Goal: Check status: Check status

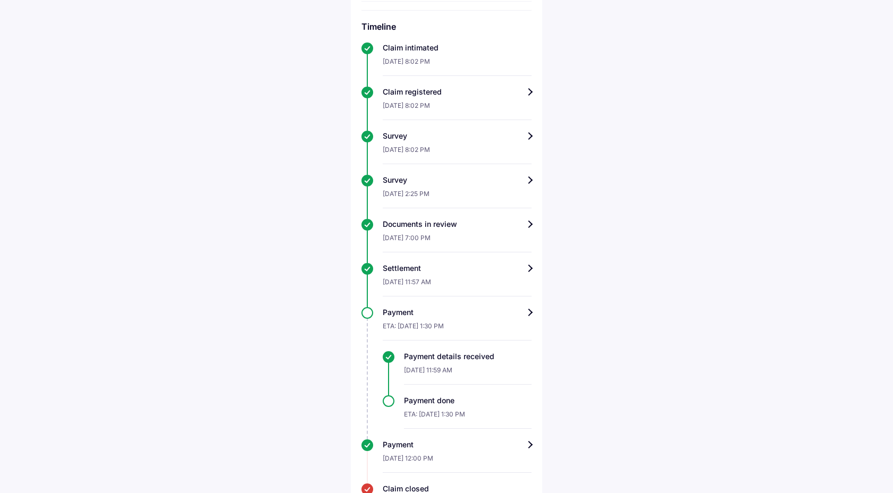
scroll to position [154, 0]
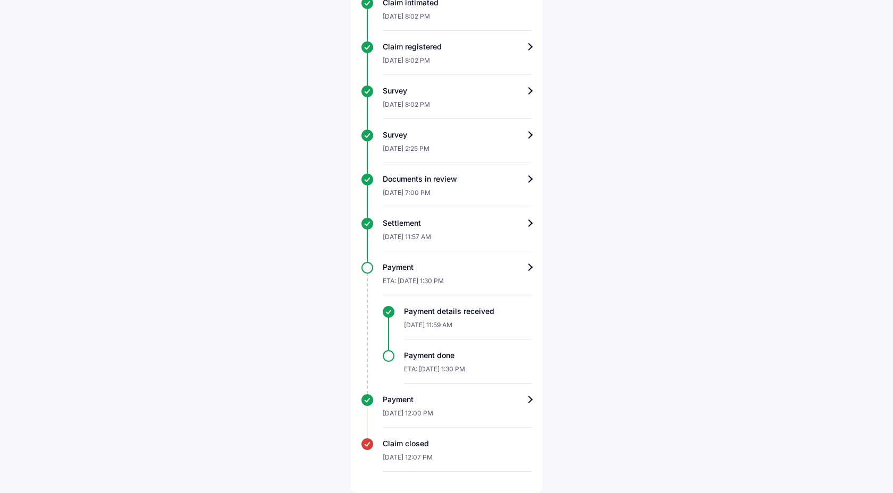
click at [531, 268] on div "Payment" at bounding box center [457, 267] width 149 height 11
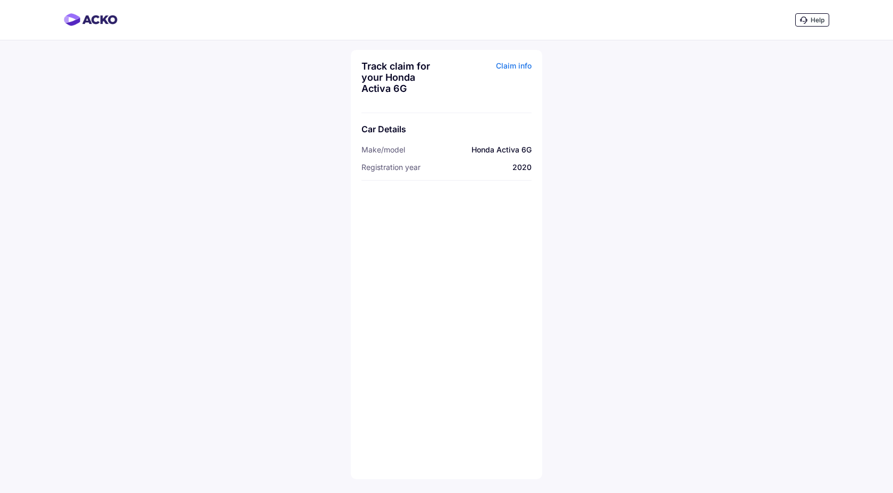
click at [516, 66] on div "Claim info" at bounding box center [490, 81] width 82 height 41
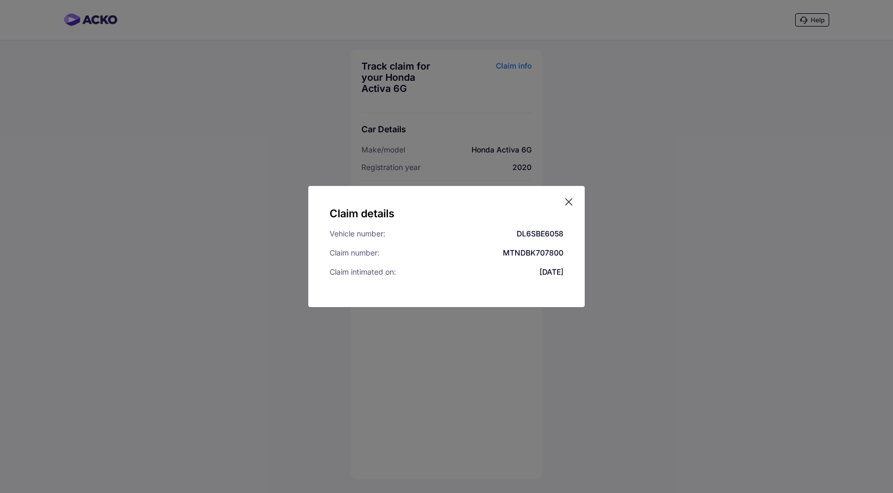
click at [574, 210] on div "Claim details Vehicle number: DL6SBE6058 Claim number: MTNDBK707800 Claim intim…" at bounding box center [446, 246] width 276 height 121
click at [569, 204] on icon at bounding box center [568, 202] width 11 height 11
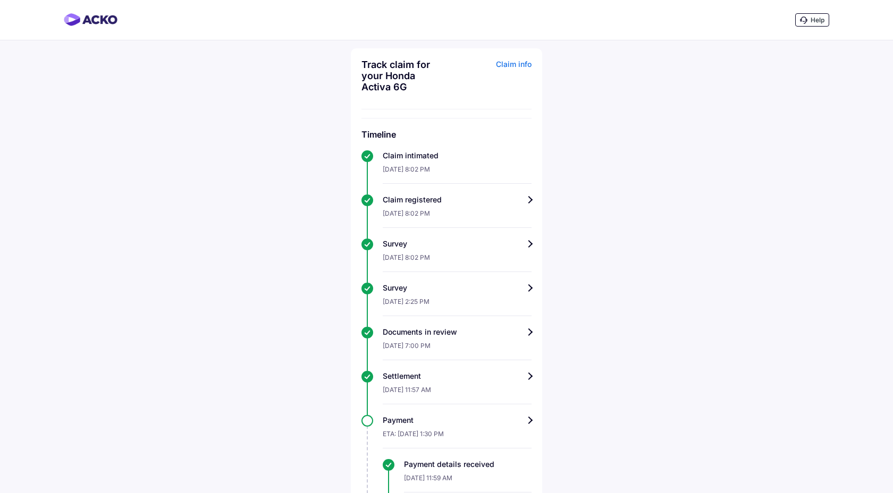
click at [527, 378] on div "Settlement" at bounding box center [457, 376] width 149 height 11
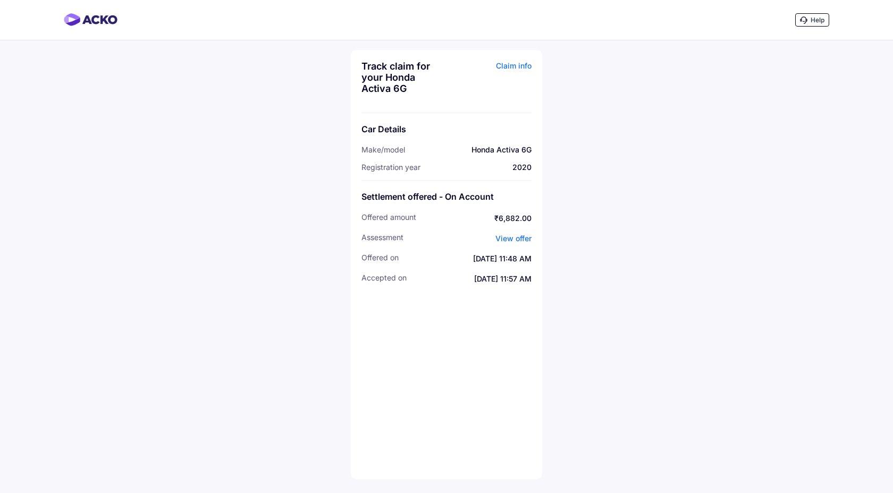
click at [513, 243] on link "View offer" at bounding box center [513, 238] width 36 height 9
click at [500, 61] on div "Claim info" at bounding box center [490, 81] width 82 height 41
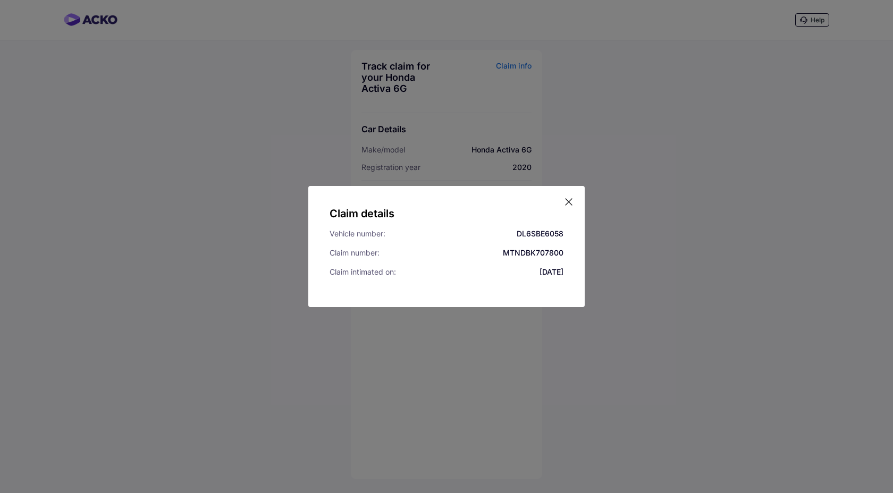
click at [571, 201] on icon at bounding box center [568, 202] width 11 height 11
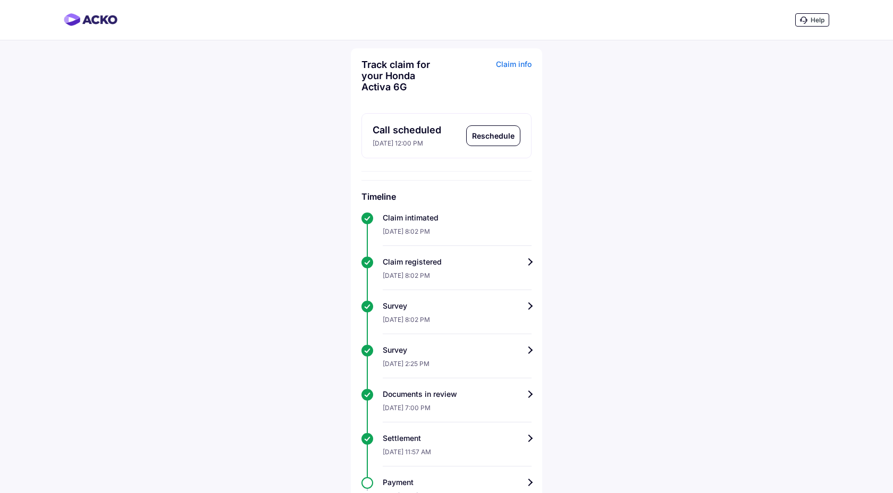
click at [514, 78] on div "Claim info" at bounding box center [490, 79] width 82 height 41
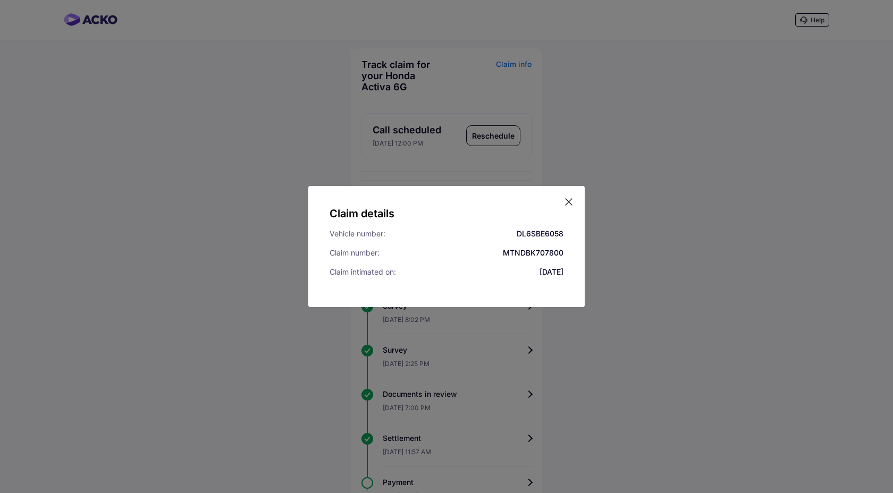
click at [570, 198] on icon at bounding box center [568, 202] width 11 height 11
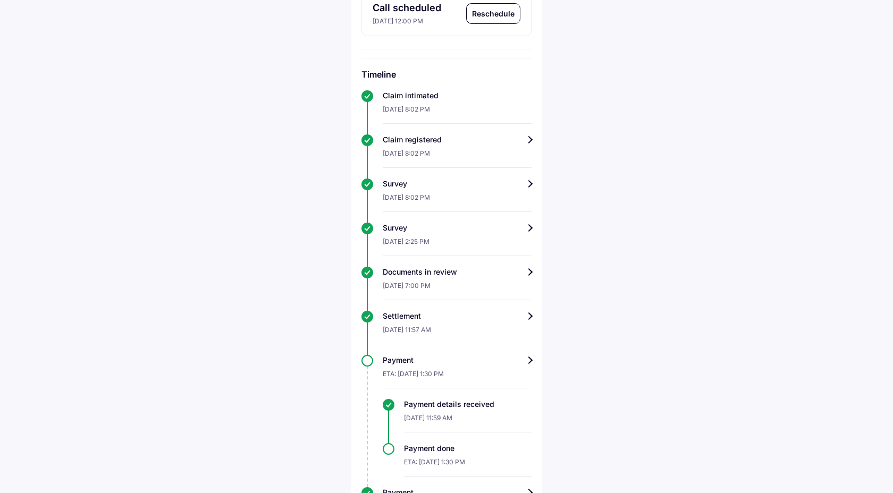
scroll to position [172, 0]
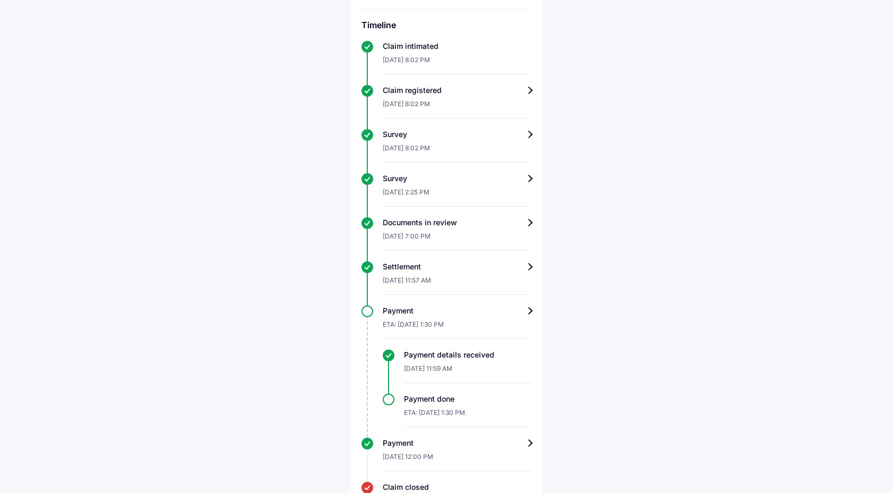
click at [522, 145] on div "[DATE] 8:02 PM" at bounding box center [457, 151] width 149 height 23
click at [530, 136] on div "Survey" at bounding box center [457, 134] width 149 height 11
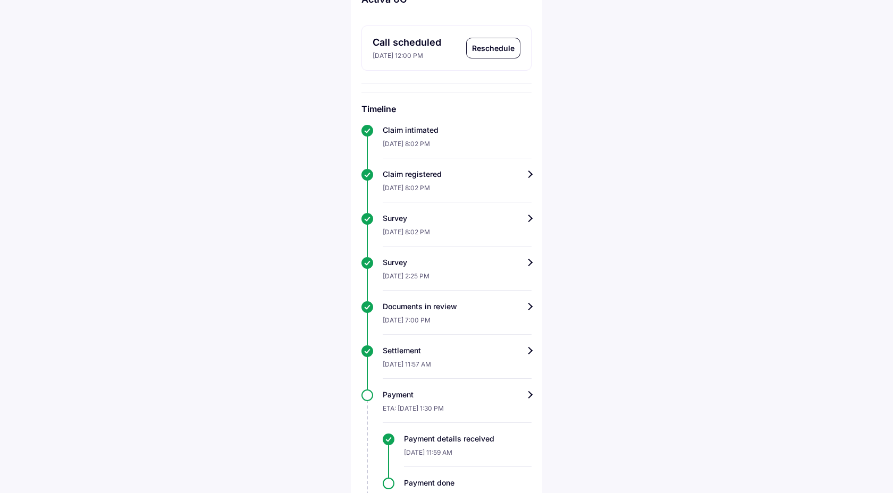
scroll to position [182, 0]
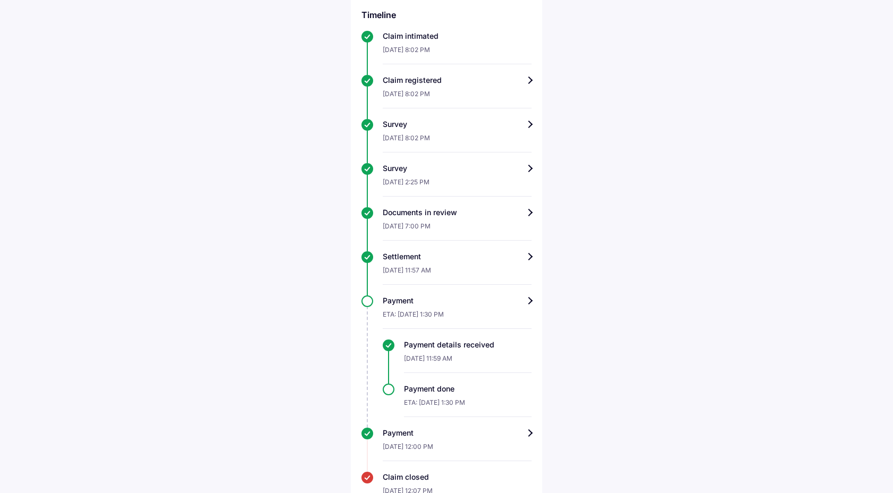
click at [527, 261] on div "Settlement" at bounding box center [457, 256] width 149 height 11
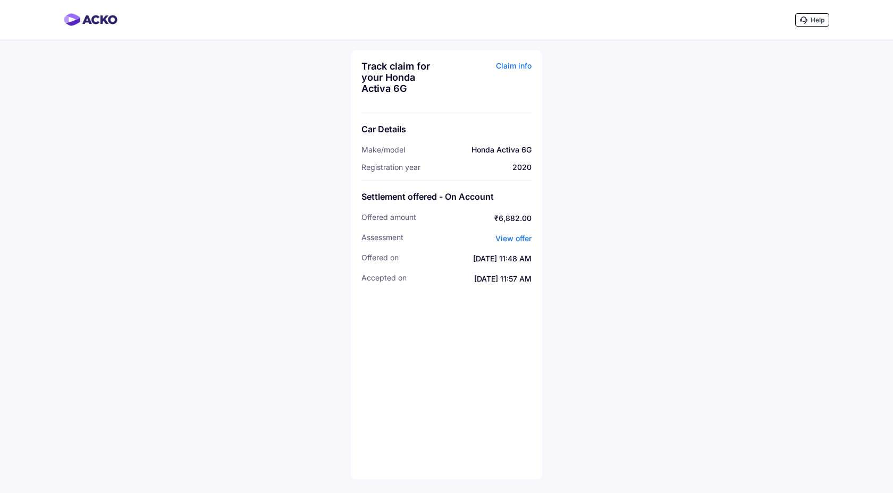
click at [515, 235] on link "View offer" at bounding box center [513, 238] width 36 height 9
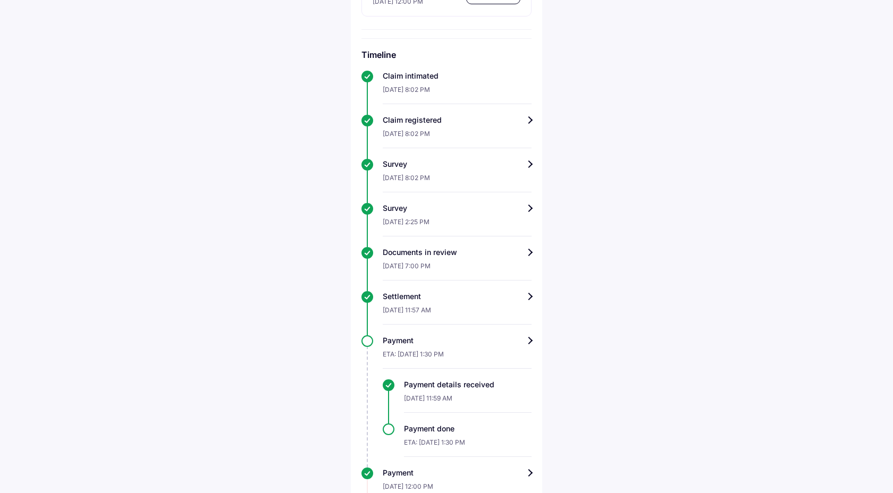
scroll to position [216, 0]
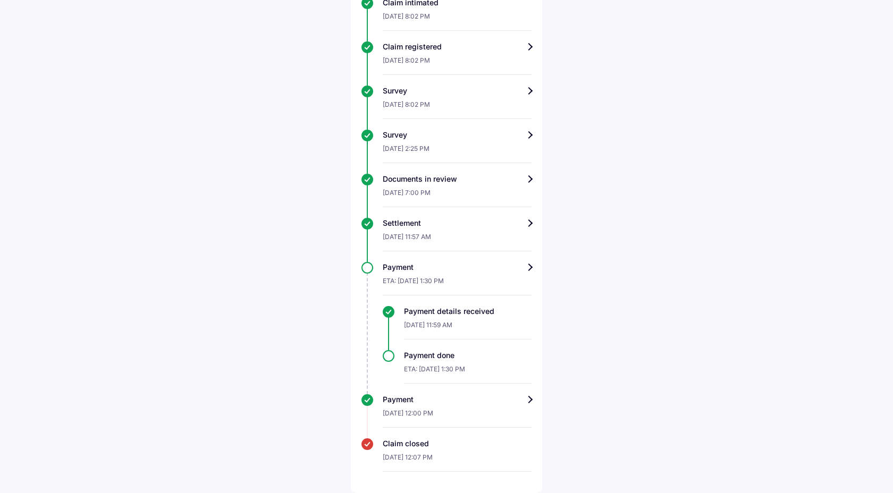
click at [533, 398] on div "Track claim for your Honda Activa 6G Claim info Call scheduled [DATE] 12:00 PM …" at bounding box center [446, 163] width 191 height 660
click at [530, 398] on div "Payment" at bounding box center [457, 399] width 149 height 11
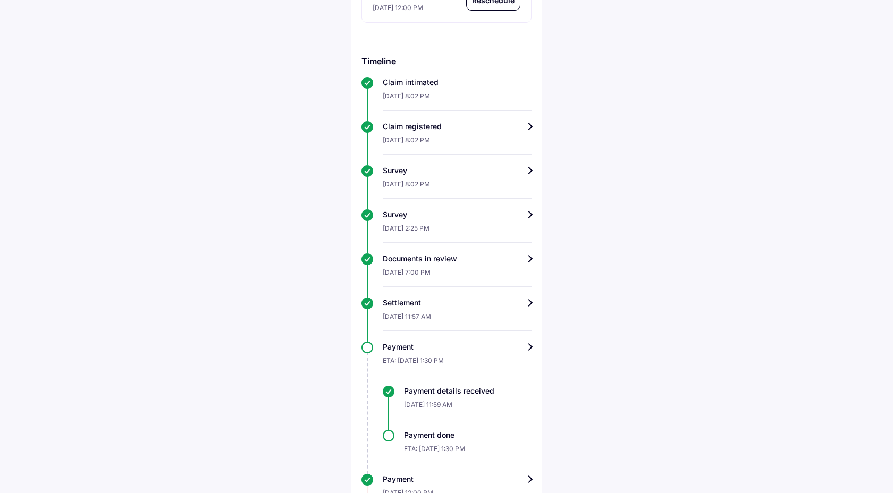
scroll to position [216, 0]
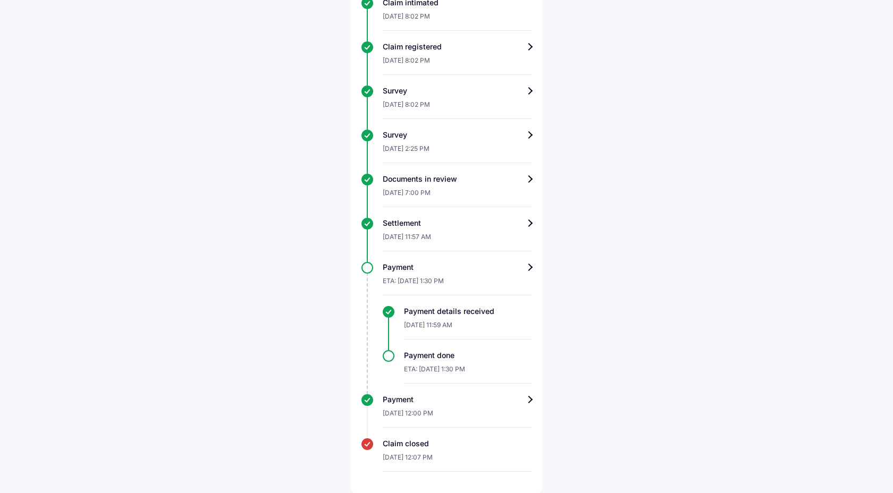
click at [528, 267] on div "Payment" at bounding box center [457, 267] width 149 height 11
